Goal: Check status: Check status

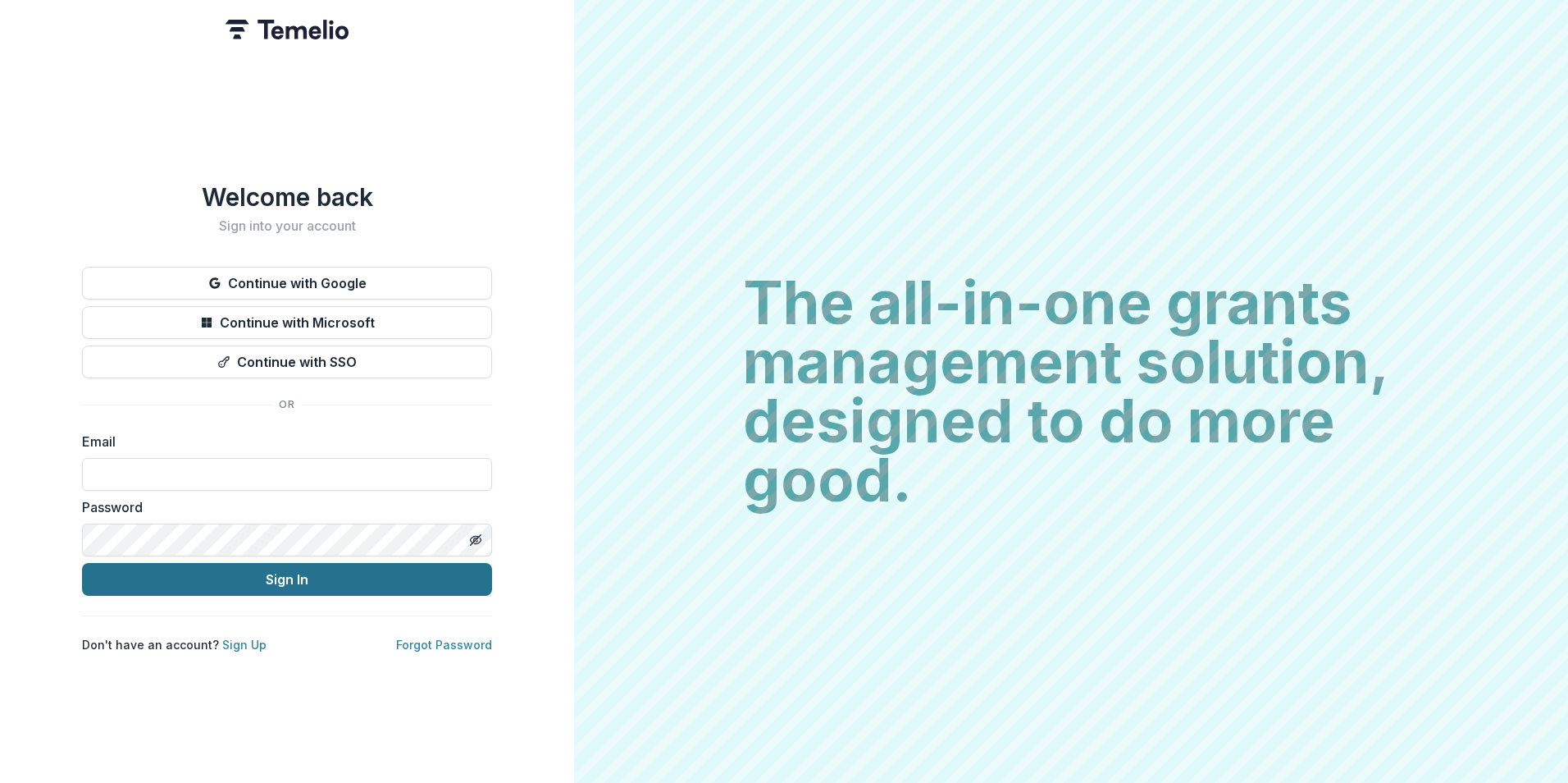
type input "**********"
click at [197, 572] on button "Sign In" at bounding box center [287, 578] width 410 height 33
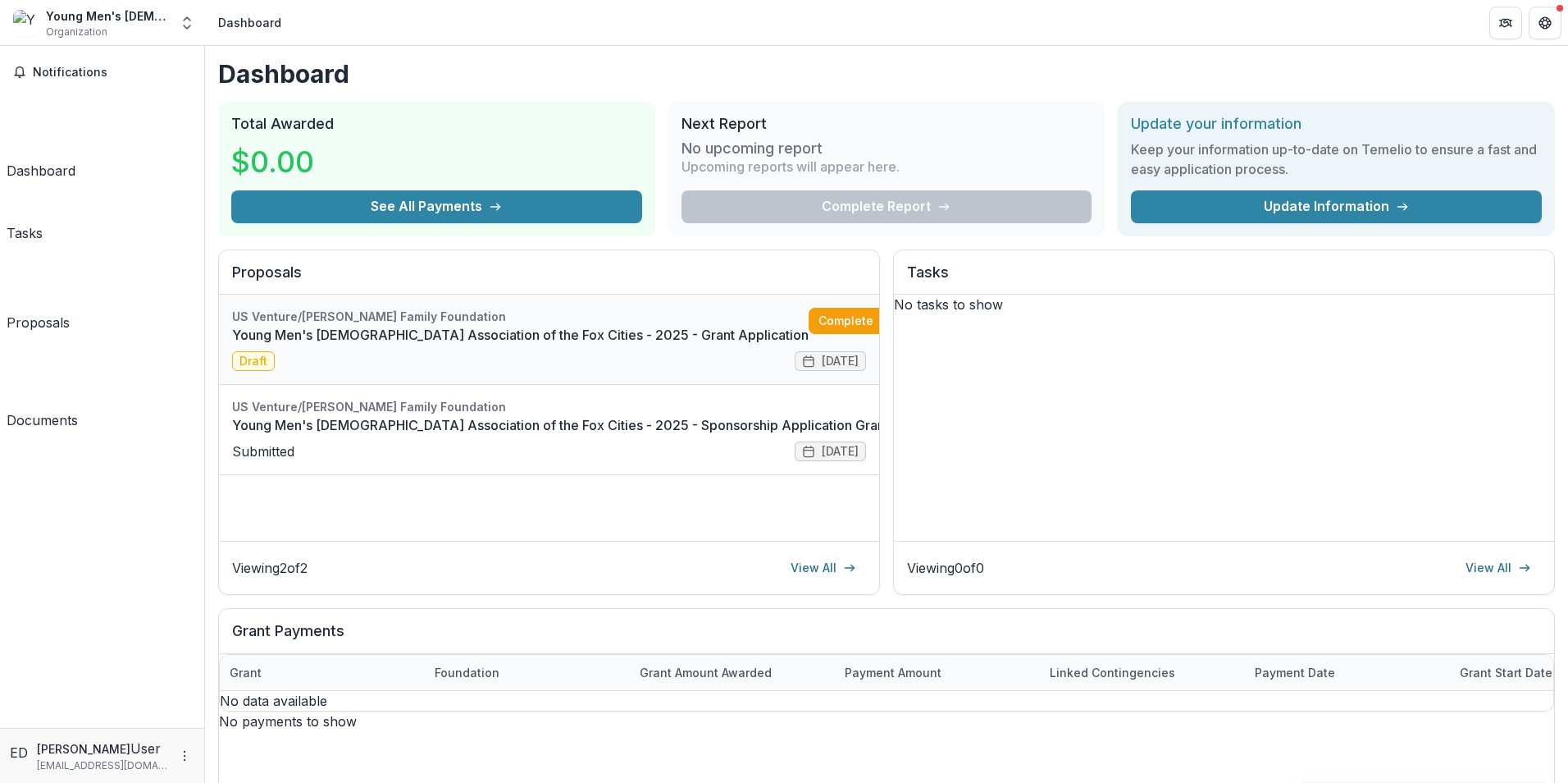
click at [486, 345] on link "Young Men's [DEMOGRAPHIC_DATA] Association of the Fox Cities - 2025 - Grant App…" at bounding box center [519, 335] width 576 height 20
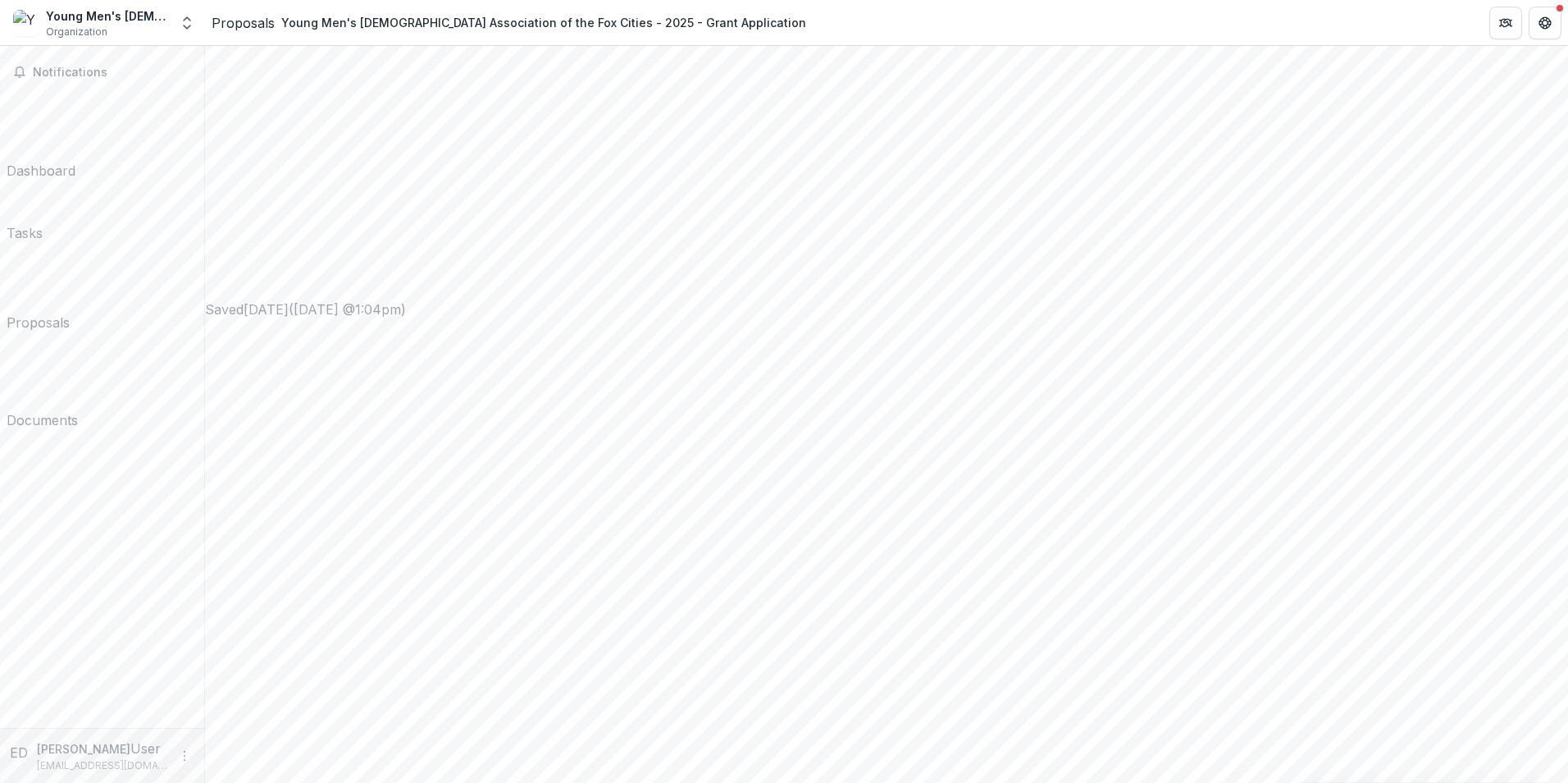
scroll to position [1067, 0]
